Goal: Task Accomplishment & Management: Manage account settings

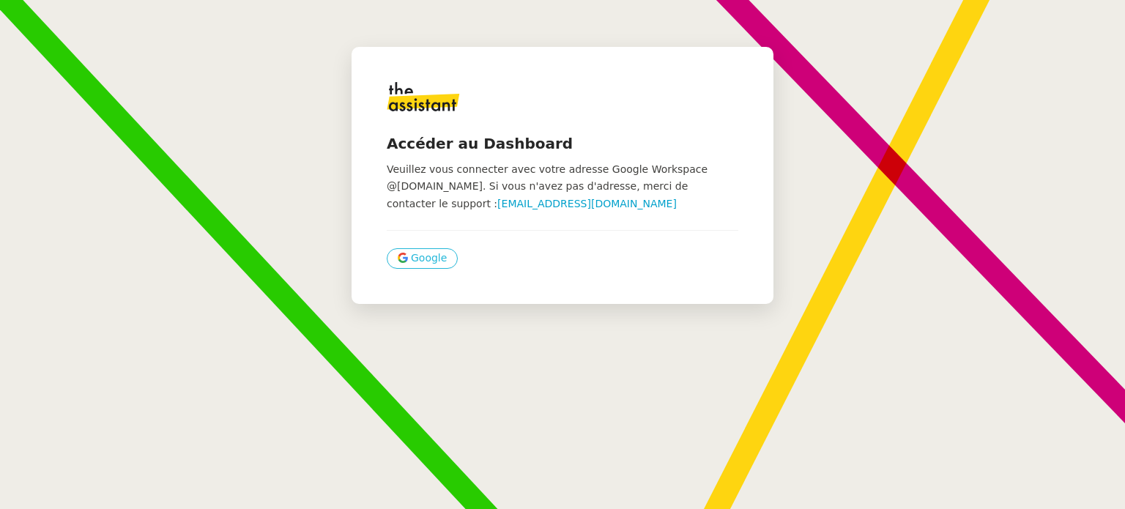
click at [411, 258] on span "Google" at bounding box center [429, 258] width 36 height 17
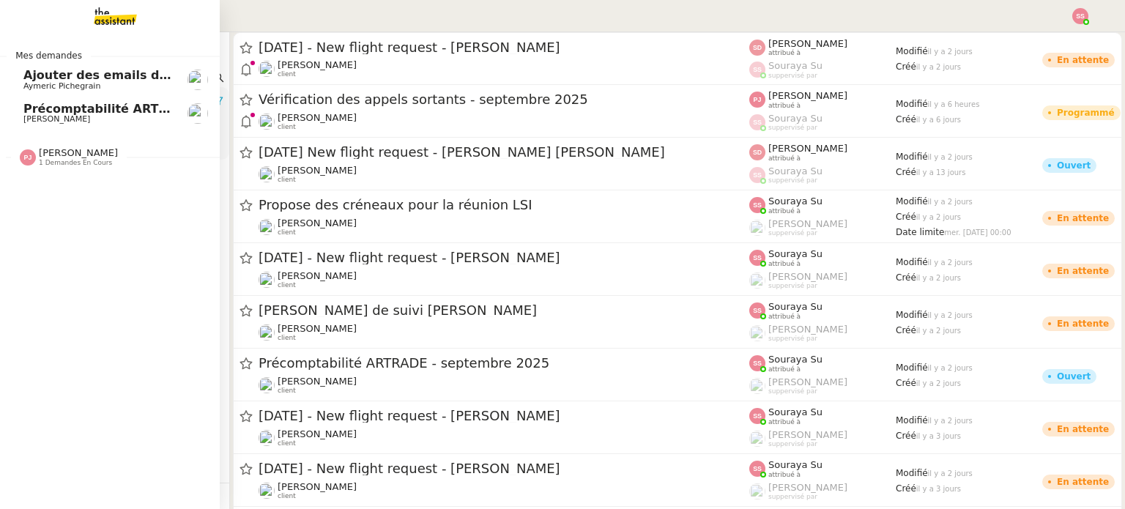
click at [146, 75] on span "Ajouter des emails dans Pipedrive" at bounding box center [136, 75] width 226 height 14
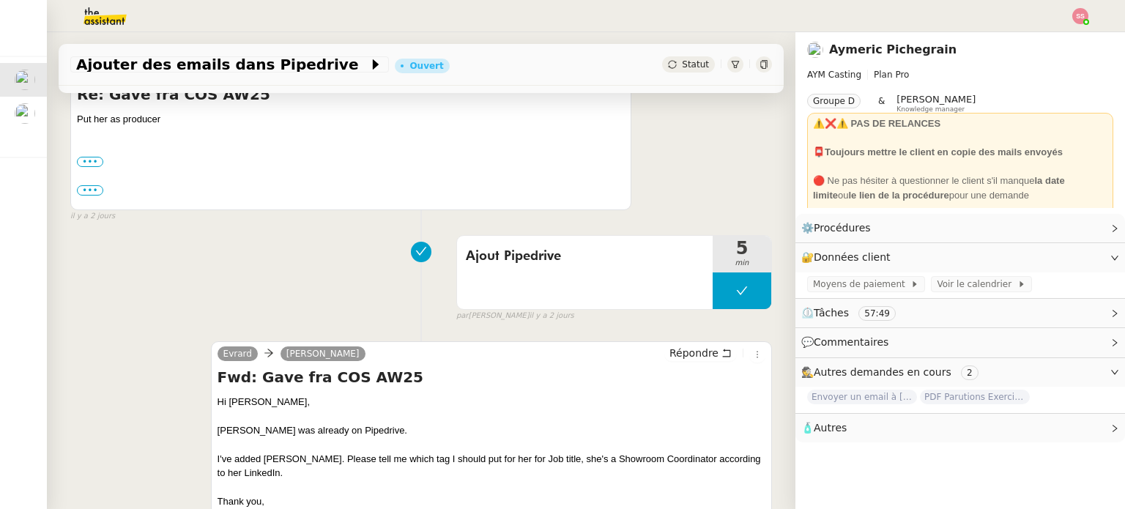
scroll to position [293, 0]
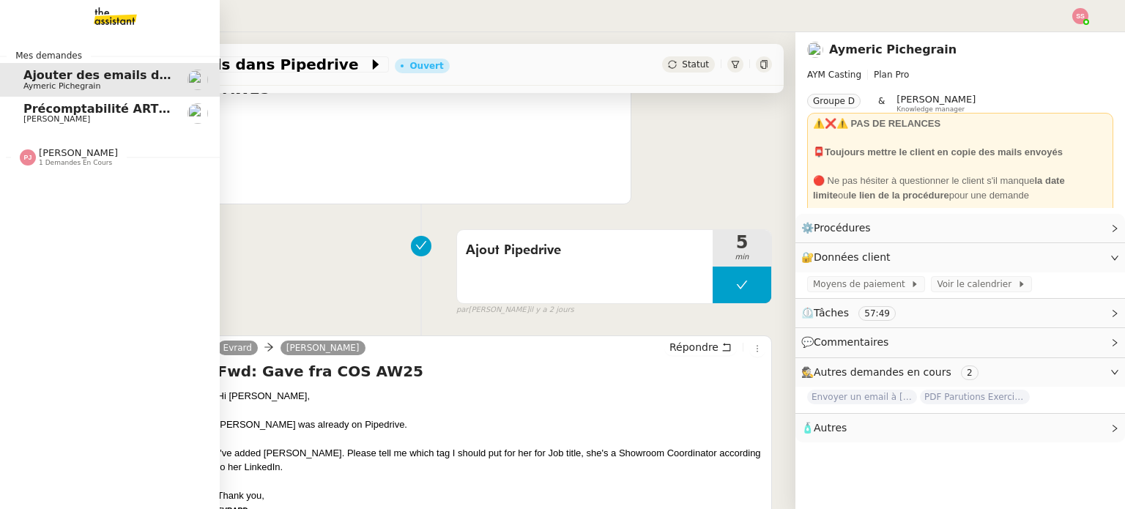
click at [82, 105] on span "Précomptabilité ARTRADE - septembre 2025" at bounding box center [168, 109] width 291 height 14
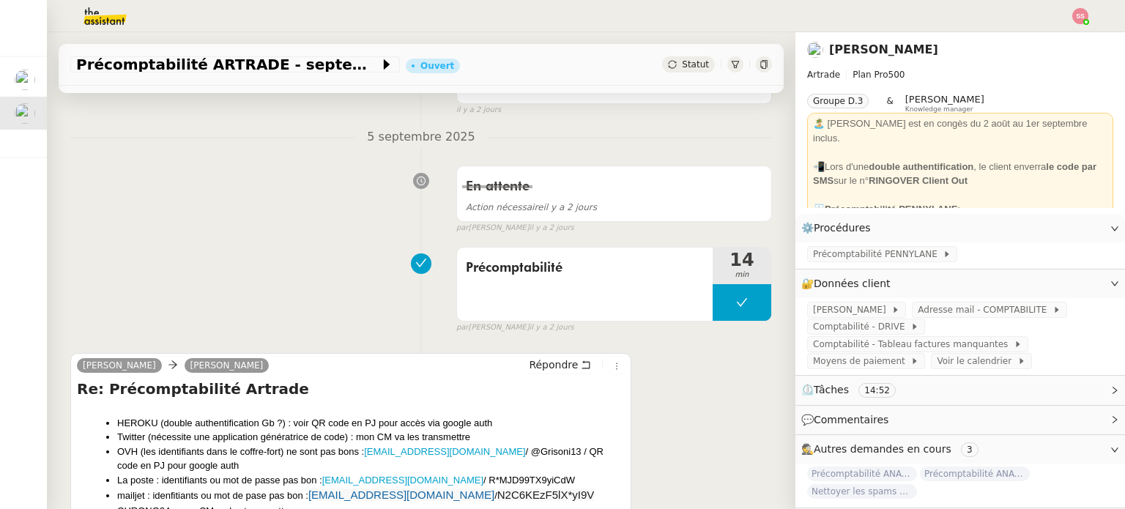
scroll to position [220, 0]
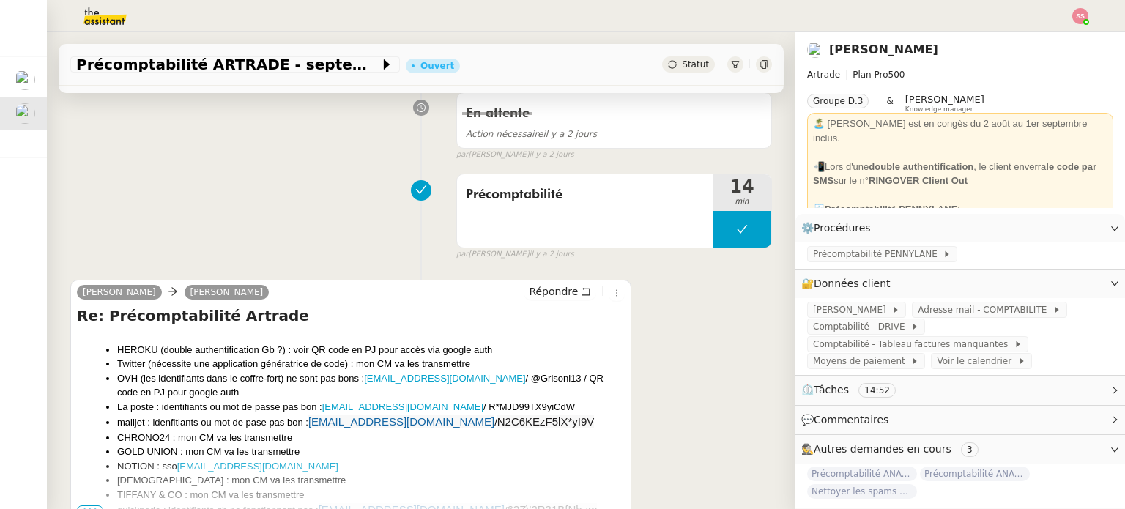
click at [1072, 24] on div at bounding box center [563, 16] width 1052 height 32
click at [1077, 16] on img at bounding box center [1080, 16] width 16 height 16
click at [1055, 34] on li "Suivi" at bounding box center [1040, 41] width 95 height 21
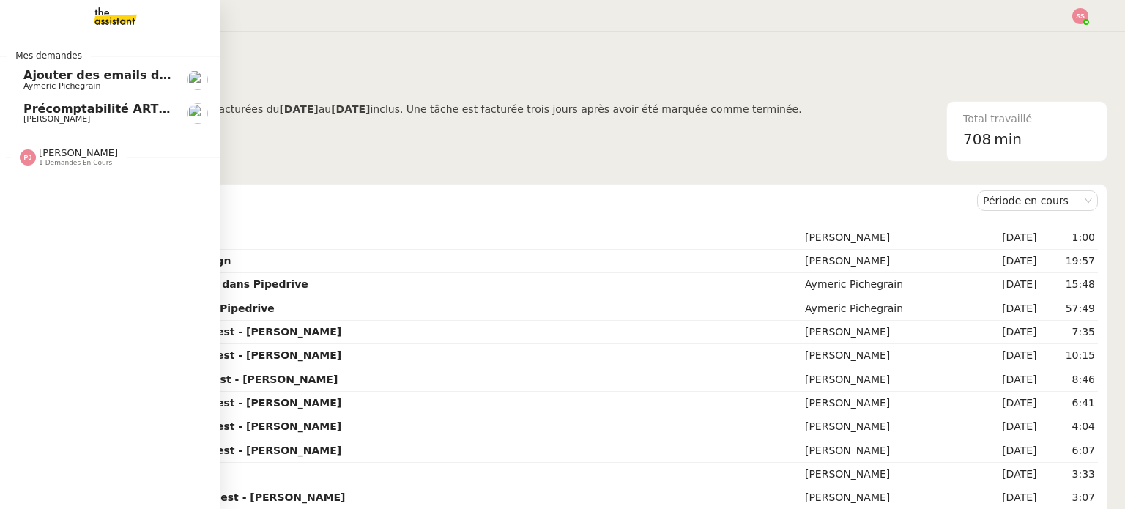
click at [100, 28] on img at bounding box center [104, 16] width 114 height 32
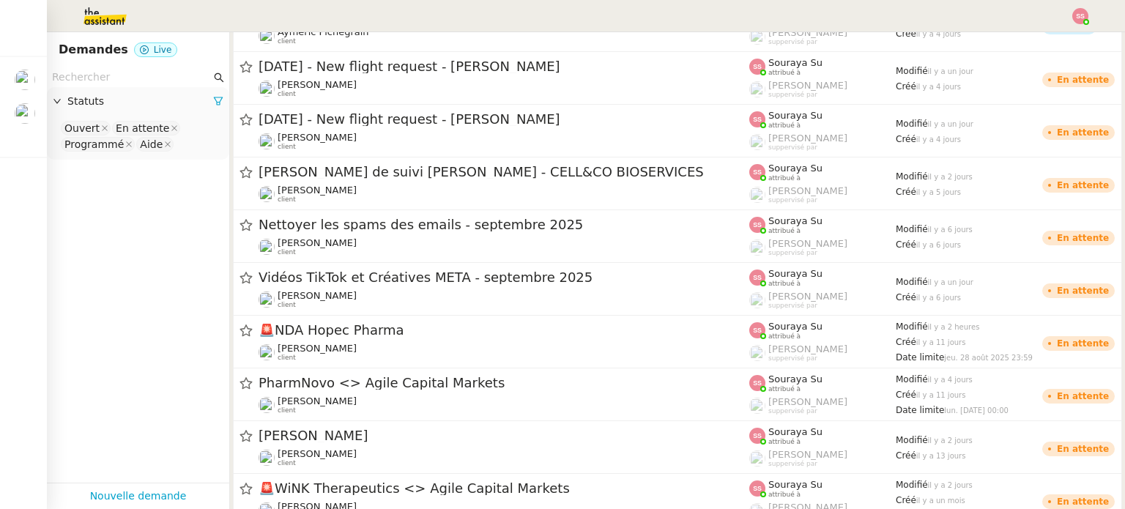
scroll to position [805, 0]
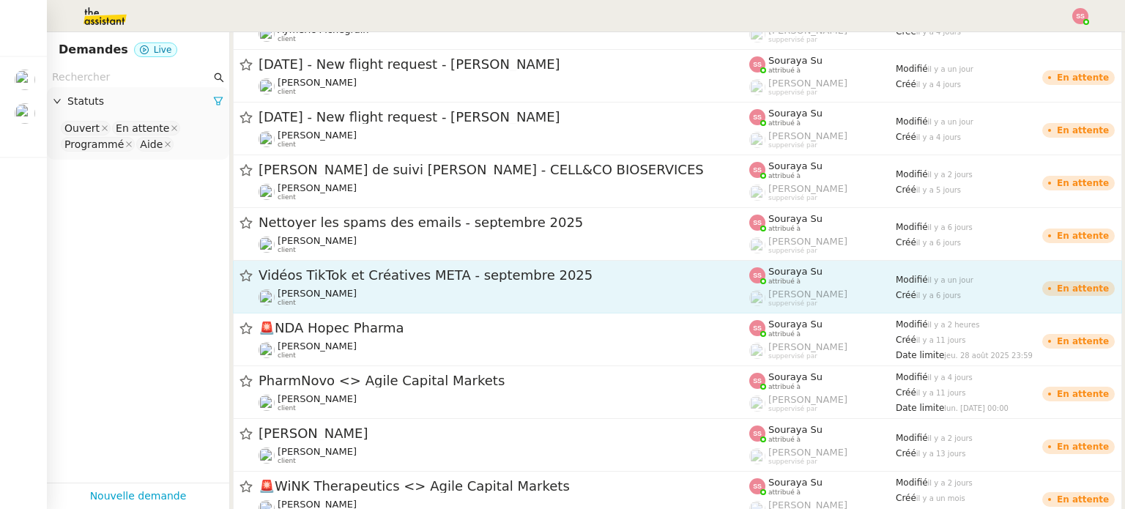
click at [455, 275] on span "Vidéos TikTok et Créatives META - septembre 2025" at bounding box center [503, 275] width 491 height 13
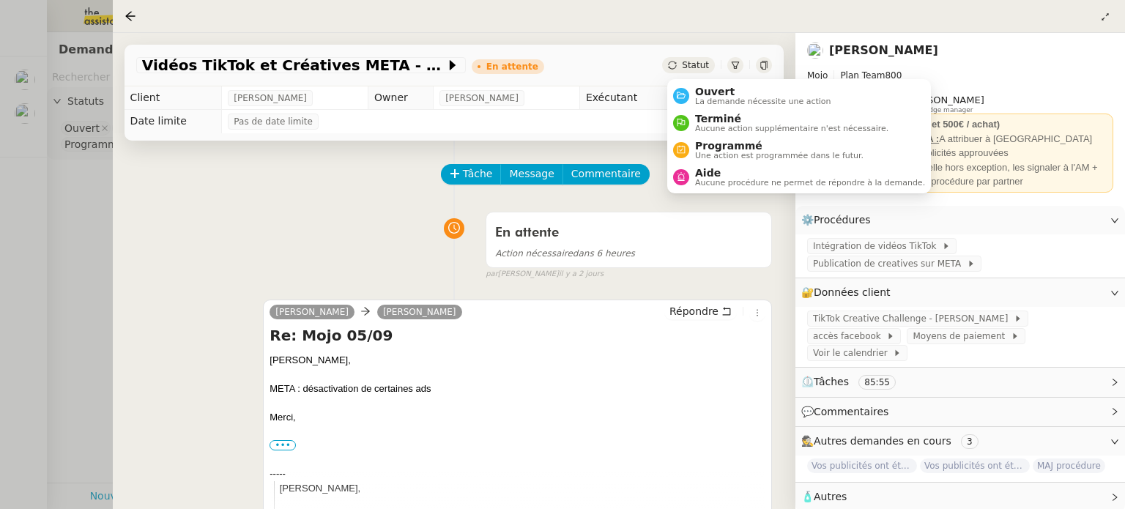
click at [691, 63] on span "Statut" at bounding box center [695, 65] width 27 height 10
click at [691, 83] on li "Ouvert La demande nécessite une action" at bounding box center [799, 95] width 264 height 27
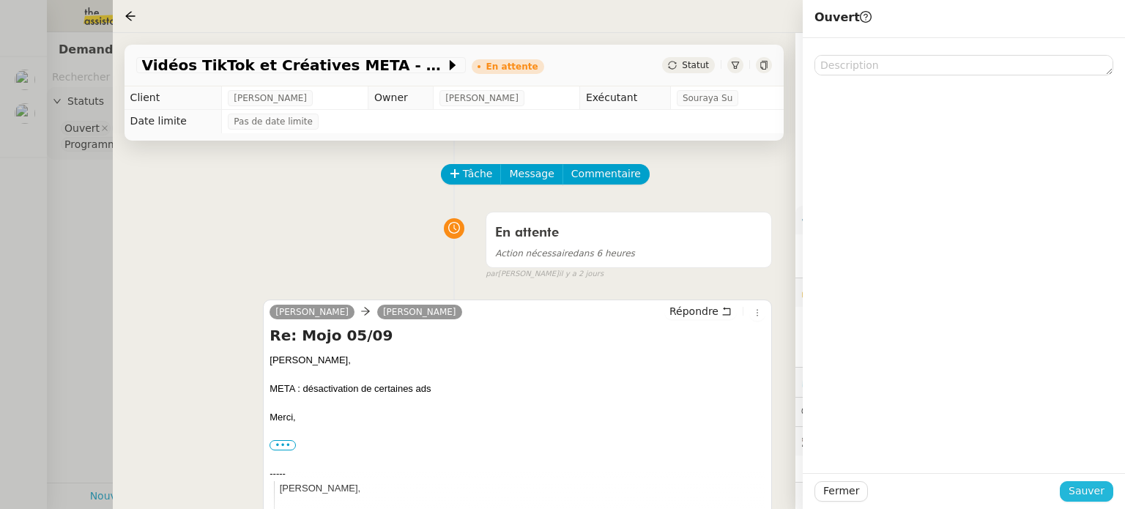
click at [1107, 495] on button "Sauver" at bounding box center [1086, 491] width 53 height 21
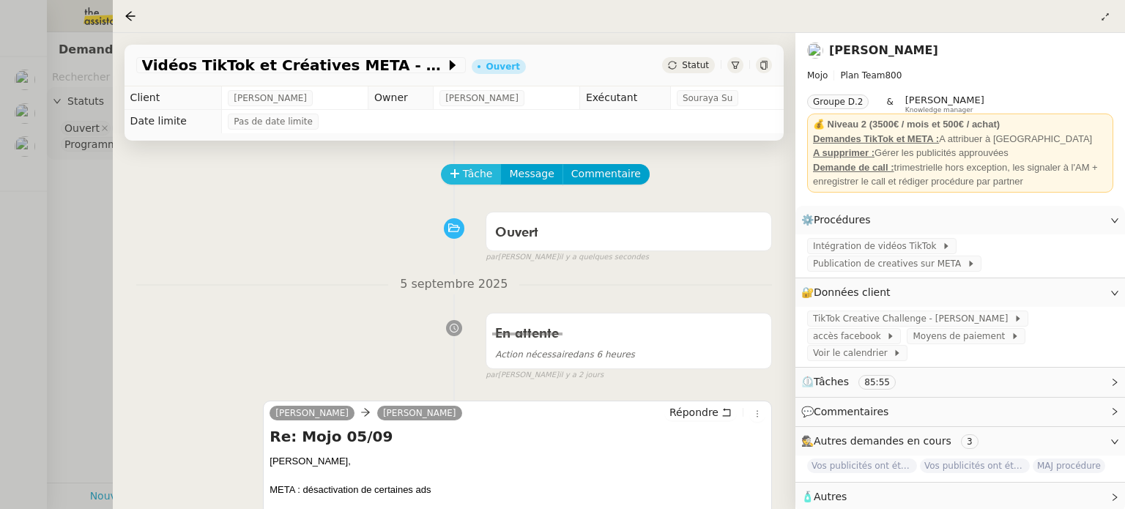
click at [480, 182] on span "Tâche" at bounding box center [478, 173] width 30 height 17
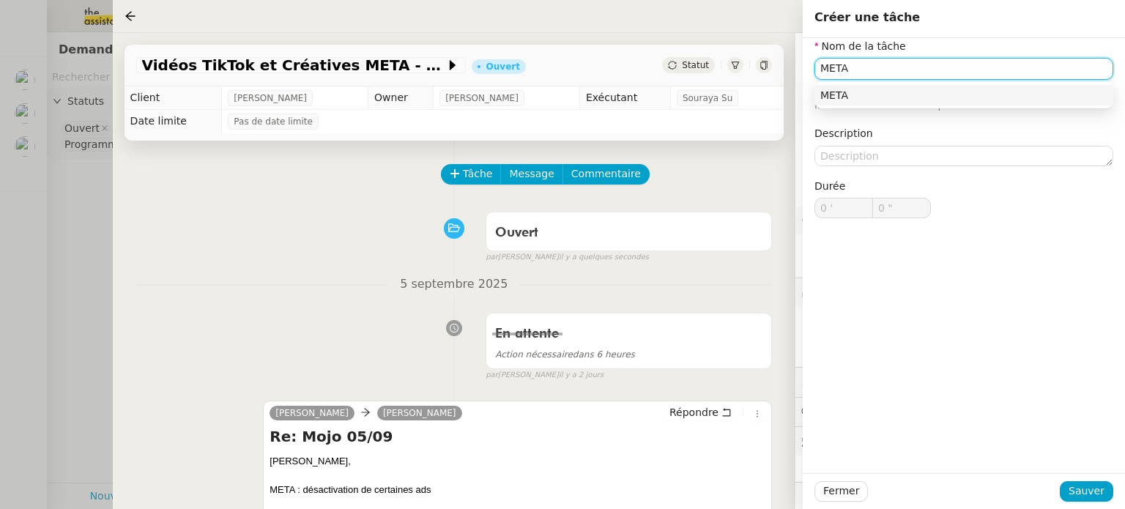
click at [915, 90] on div "META" at bounding box center [963, 95] width 287 height 13
type input "META"
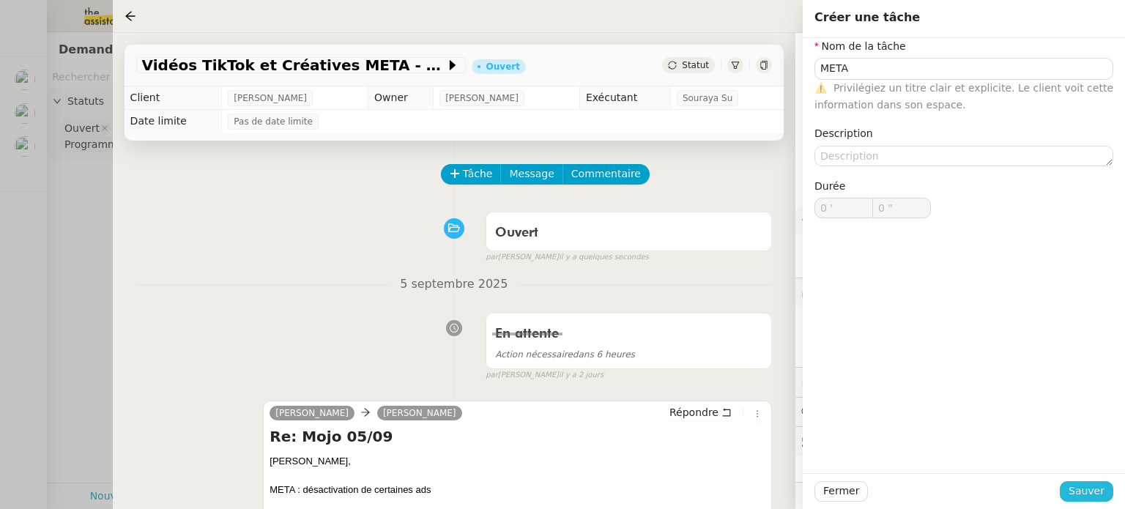
click at [1090, 491] on span "Sauver" at bounding box center [1086, 491] width 36 height 17
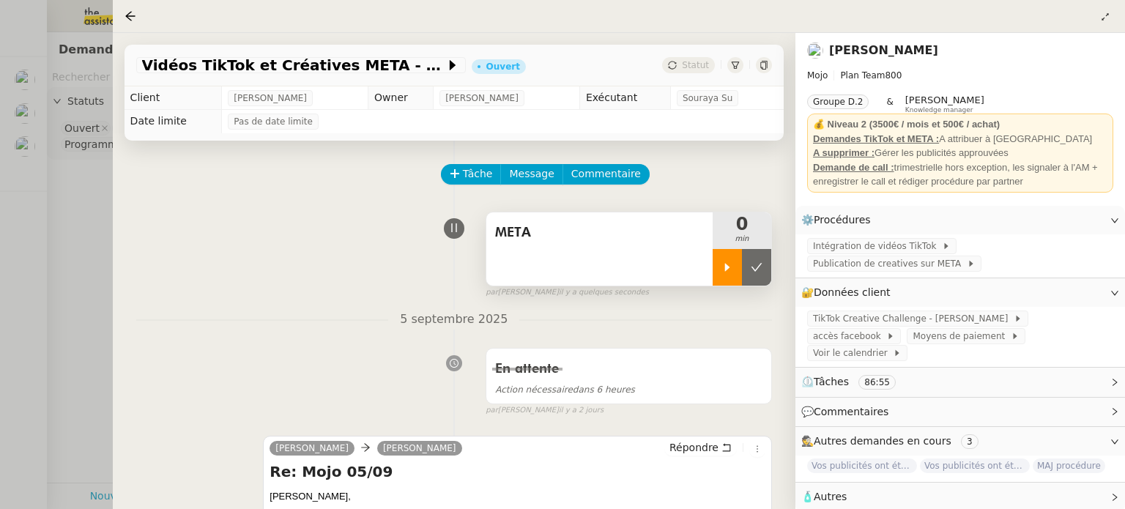
click at [727, 266] on icon at bounding box center [727, 267] width 12 height 12
click at [759, 266] on div at bounding box center [741, 267] width 59 height 37
drag, startPoint x: 761, startPoint y: 269, endPoint x: 750, endPoint y: 178, distance: 91.5
click at [762, 268] on icon at bounding box center [757, 267] width 12 height 12
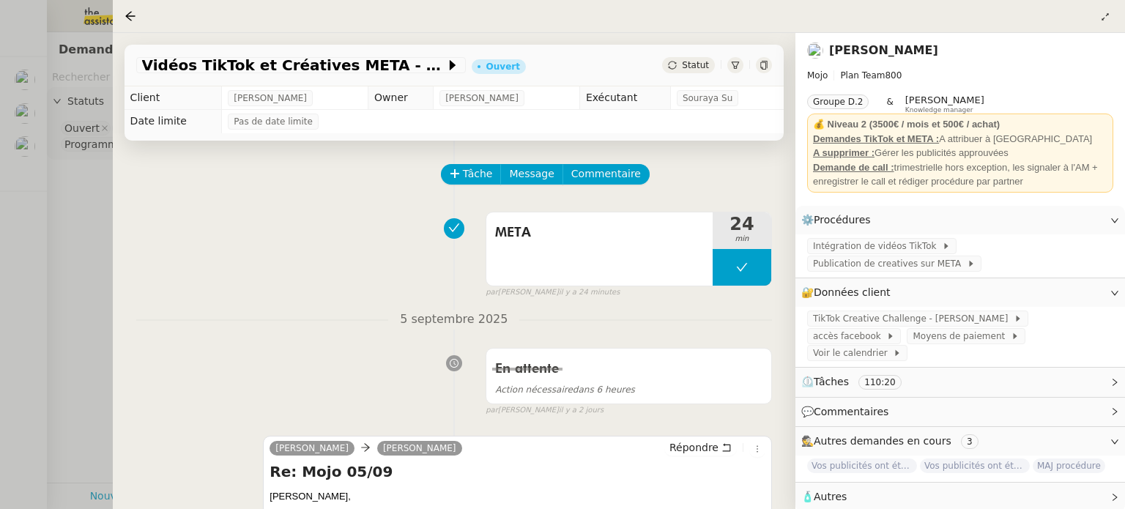
click at [107, 212] on div at bounding box center [562, 254] width 1125 height 509
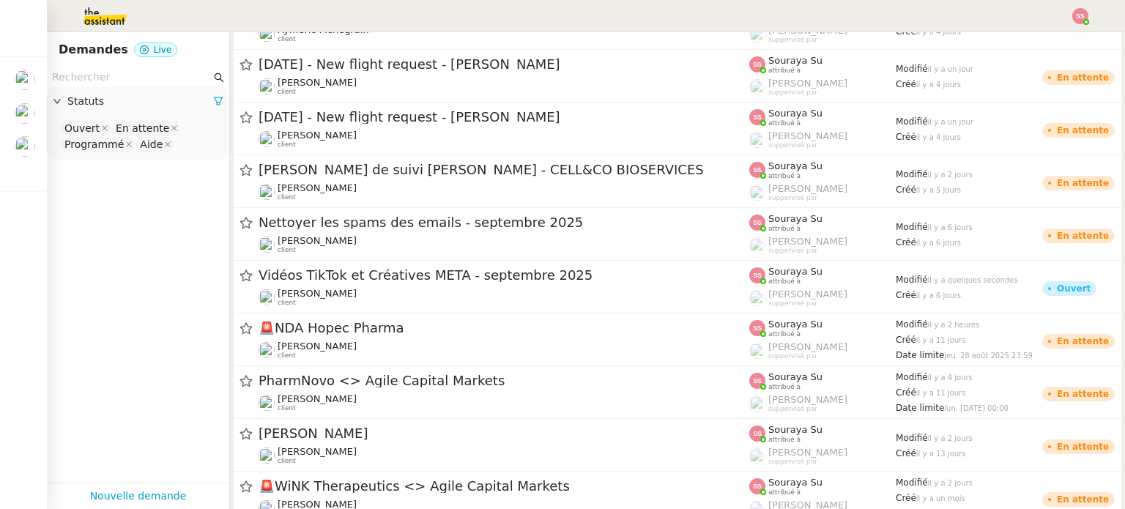
click at [1079, 20] on img at bounding box center [1080, 16] width 16 height 16
click at [1059, 38] on li "Suivi" at bounding box center [1040, 41] width 95 height 21
